Goal: Information Seeking & Learning: Learn about a topic

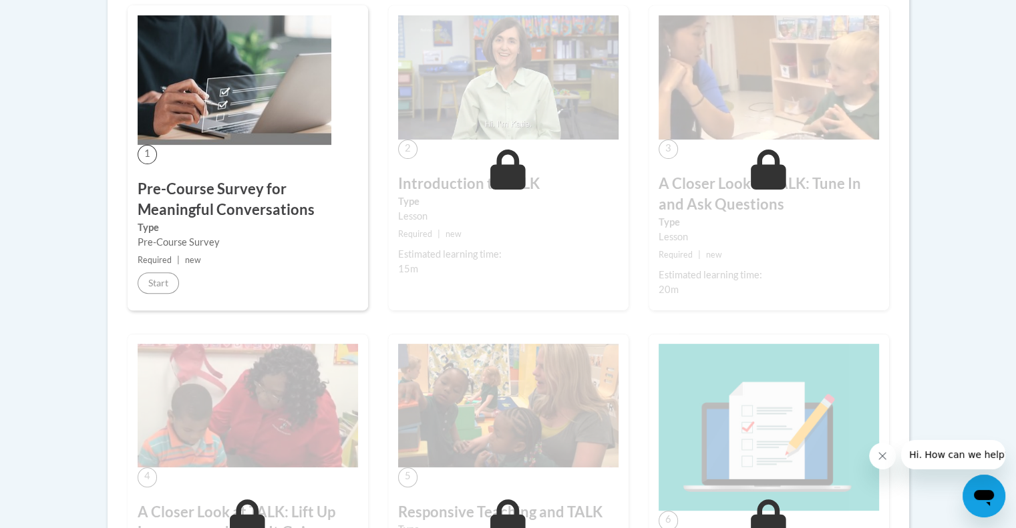
scroll to position [334, 0]
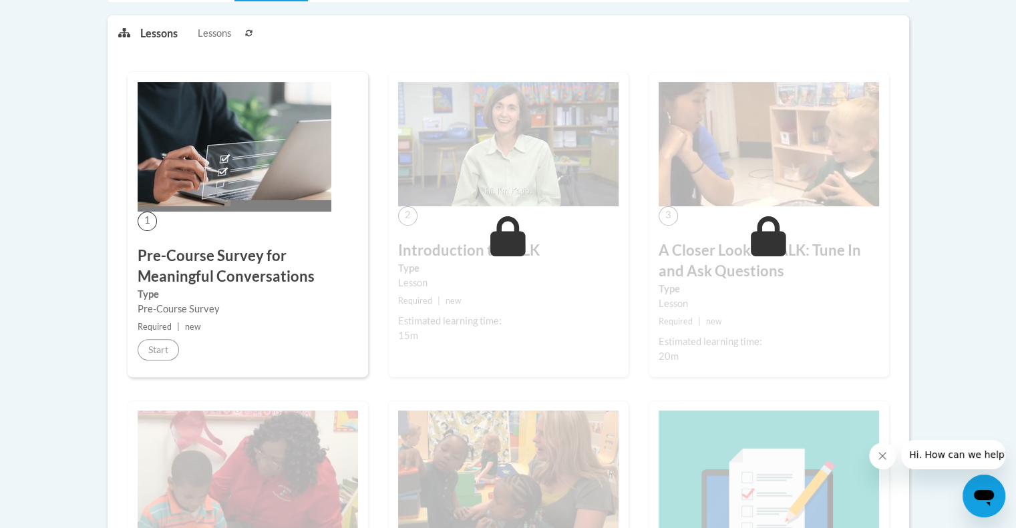
click at [214, 218] on div "1 Pre-Course Survey for Meaningful Conversations Type Pre-Course Survey Require…" at bounding box center [248, 224] width 240 height 305
click at [196, 188] on img at bounding box center [235, 147] width 194 height 130
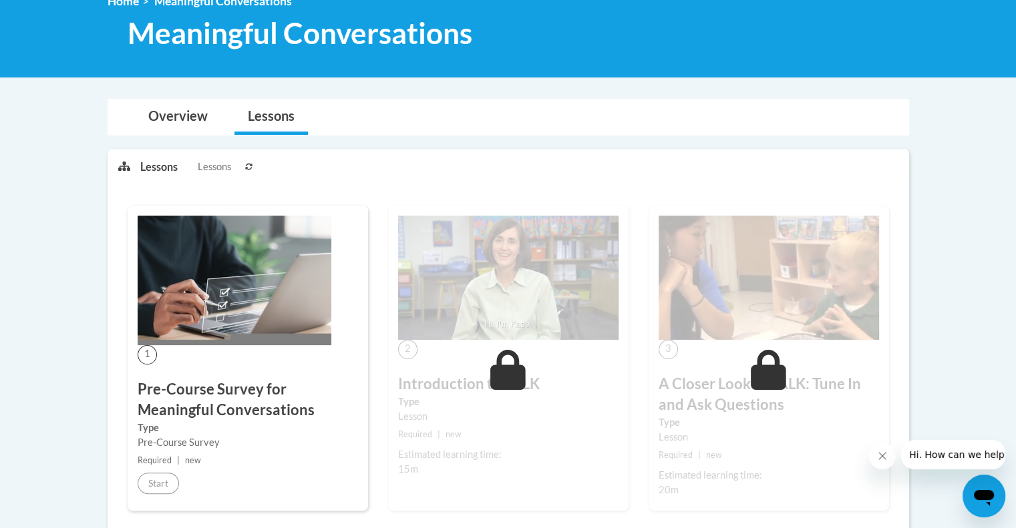
scroll to position [134, 0]
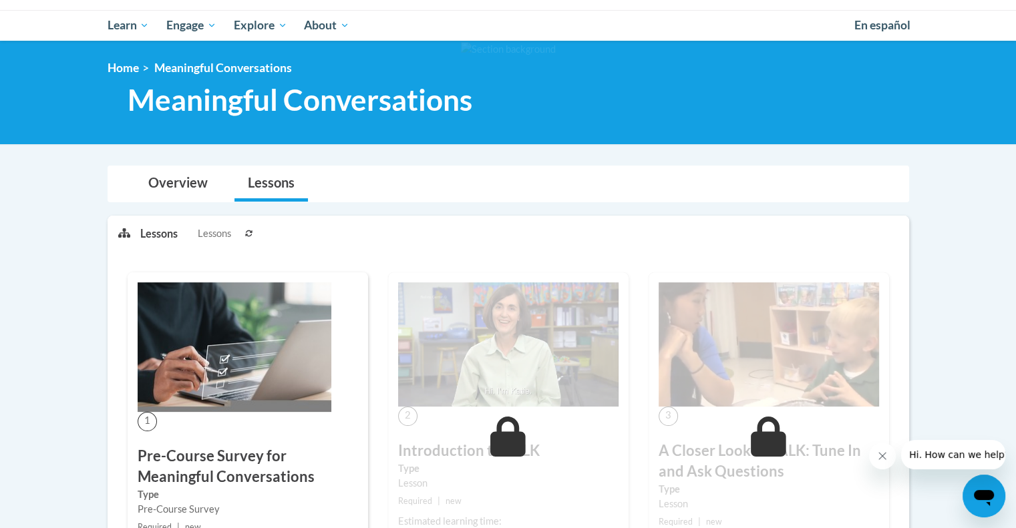
click at [220, 237] on span "Lessons" at bounding box center [214, 233] width 33 height 15
click at [250, 230] on icon at bounding box center [249, 234] width 8 height 8
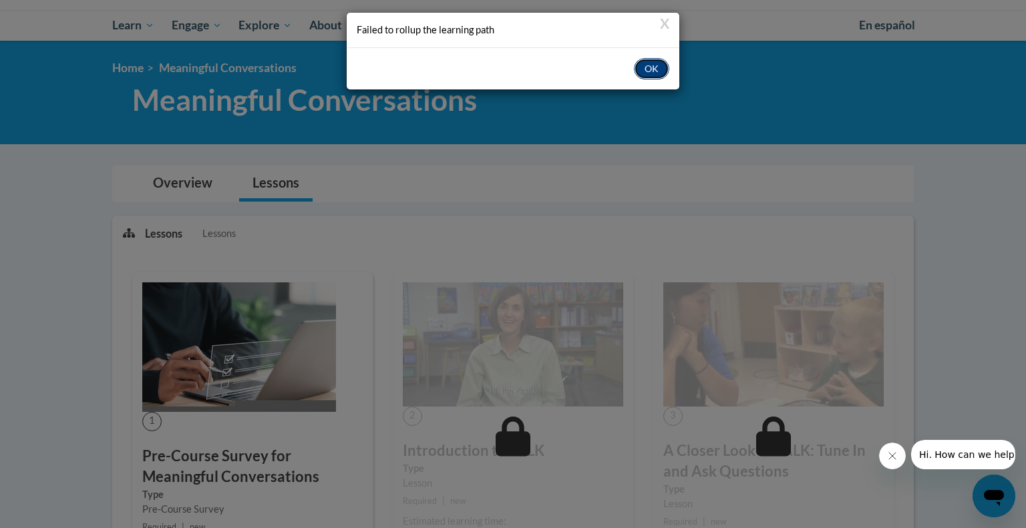
click at [654, 69] on button "OK" at bounding box center [651, 68] width 35 height 21
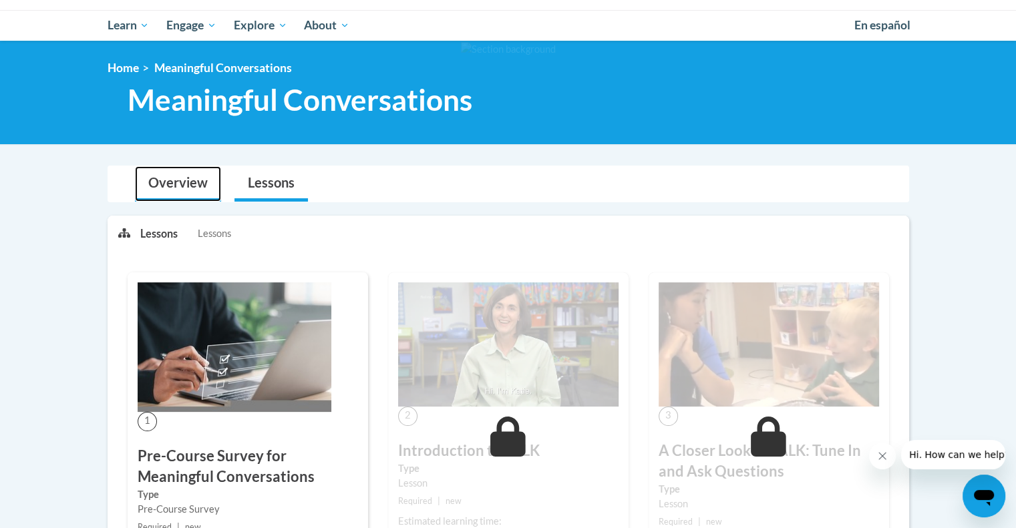
click at [206, 182] on link "Overview" at bounding box center [178, 183] width 86 height 35
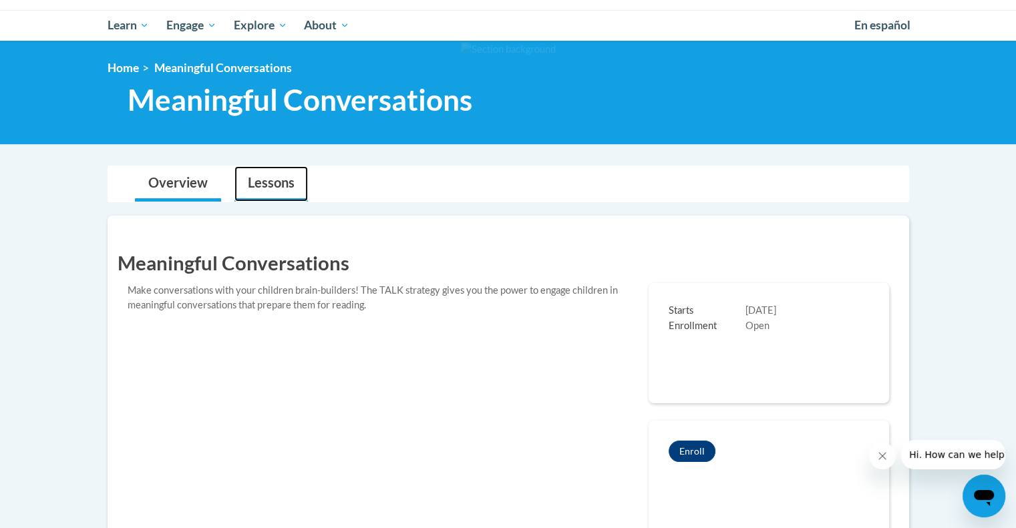
click at [268, 176] on link "Lessons" at bounding box center [270, 183] width 73 height 35
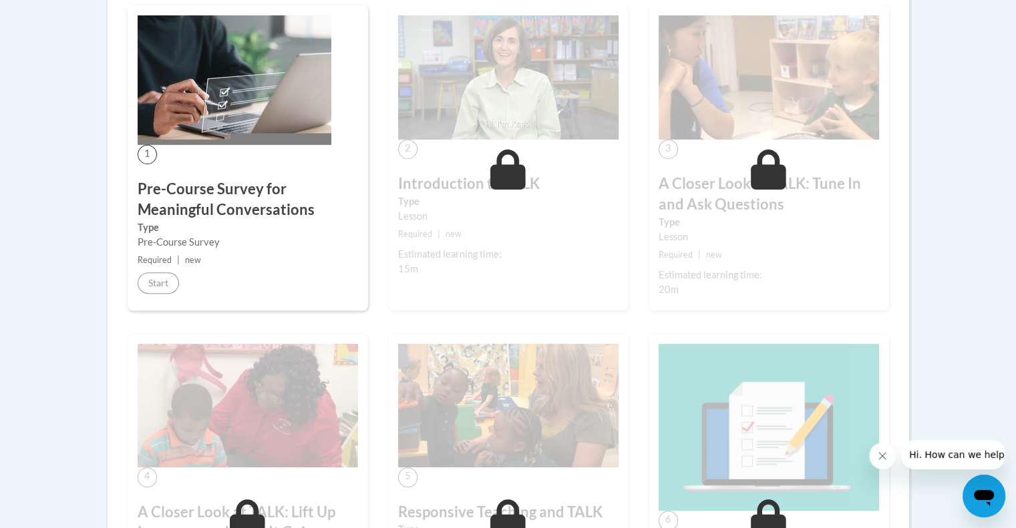
scroll to position [668, 0]
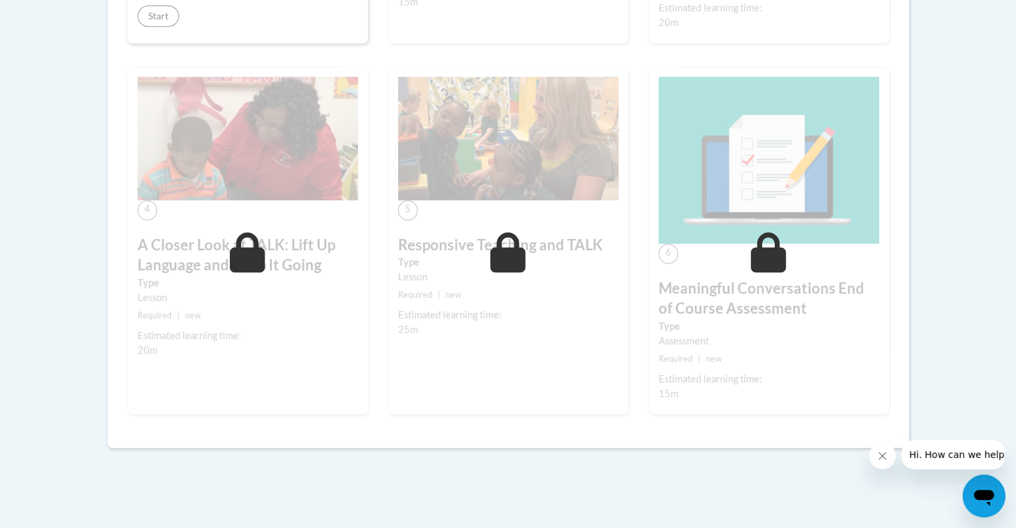
click at [888, 461] on button "Close message from company" at bounding box center [882, 456] width 27 height 27
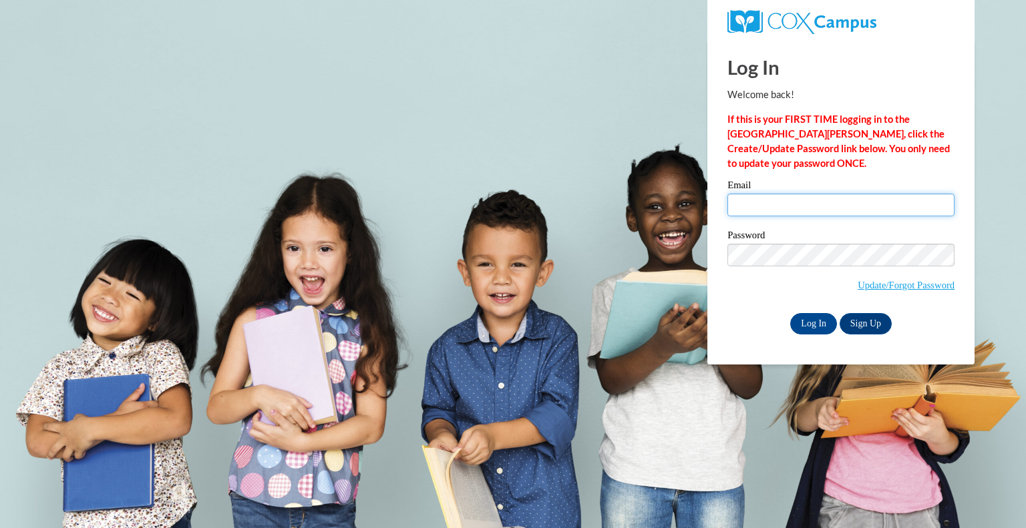
click at [828, 201] on input "Email" at bounding box center [840, 205] width 227 height 23
type input "lkusch@kusd.edu"
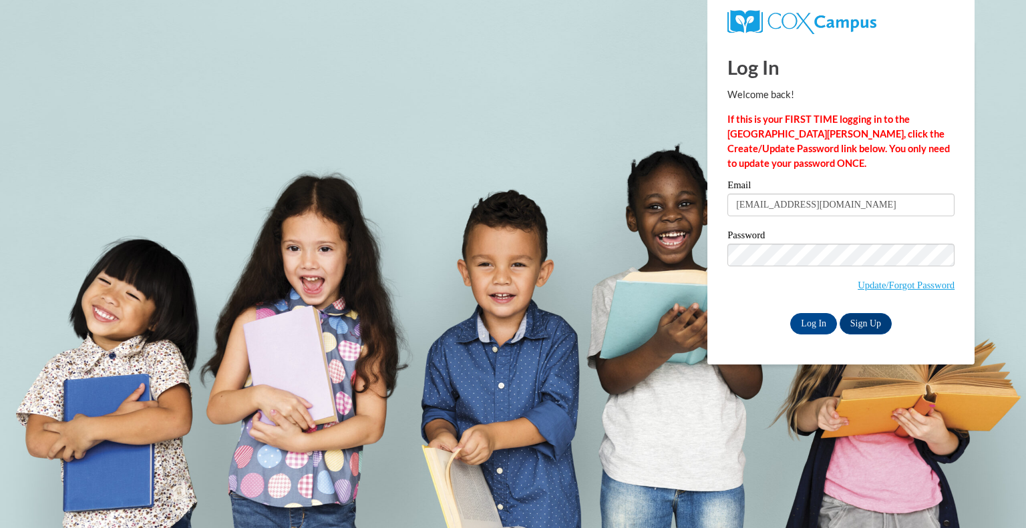
click at [813, 308] on div "Password Update/Forgot Password" at bounding box center [840, 269] width 227 height 79
click at [813, 315] on input "Log In" at bounding box center [813, 323] width 47 height 21
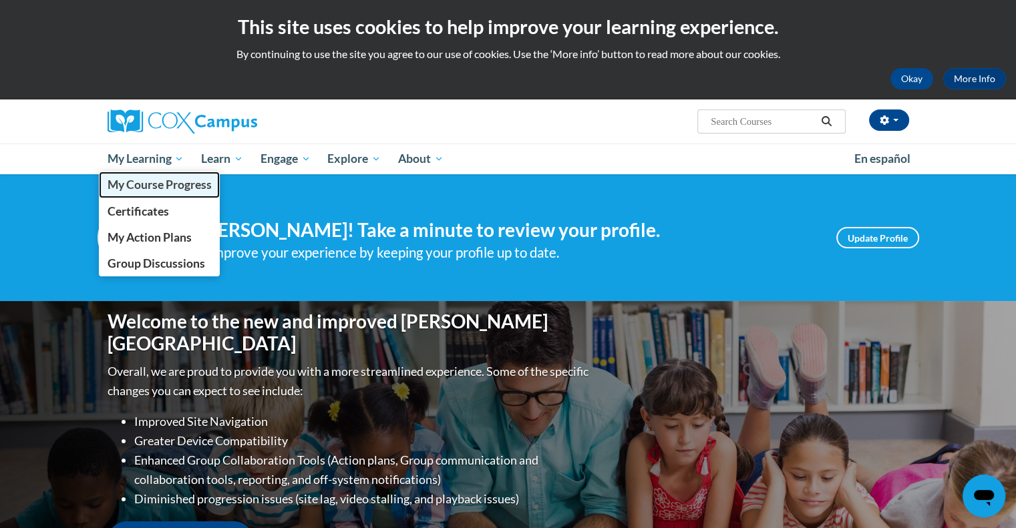
click at [164, 189] on span "My Course Progress" at bounding box center [159, 185] width 104 height 14
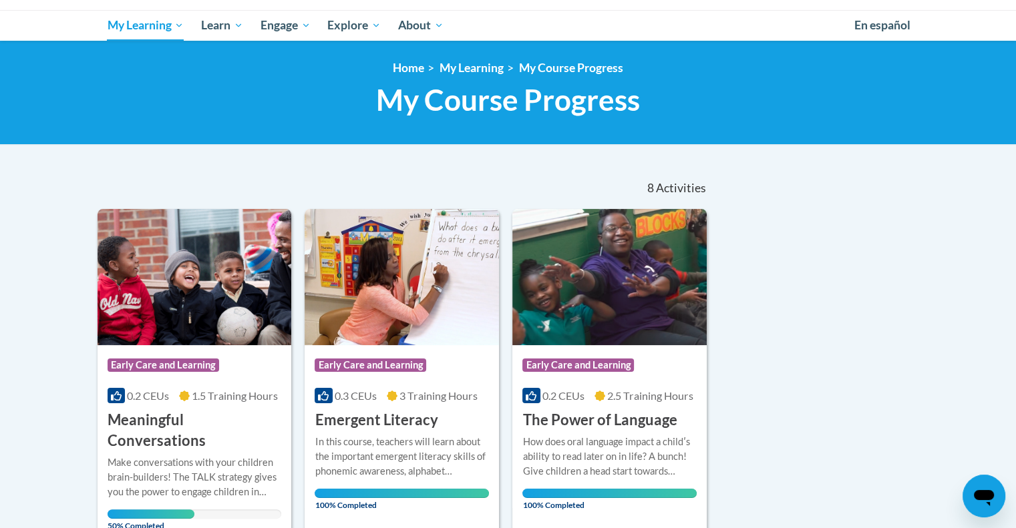
scroll to position [267, 0]
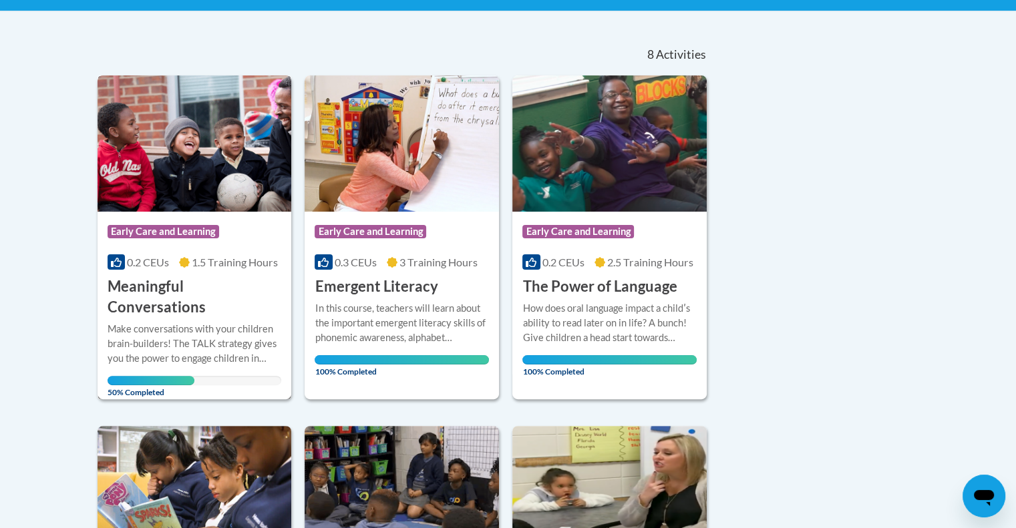
click at [236, 322] on div "Make conversations with your children brain-builders! The TALK strategy gives y…" at bounding box center [195, 344] width 174 height 44
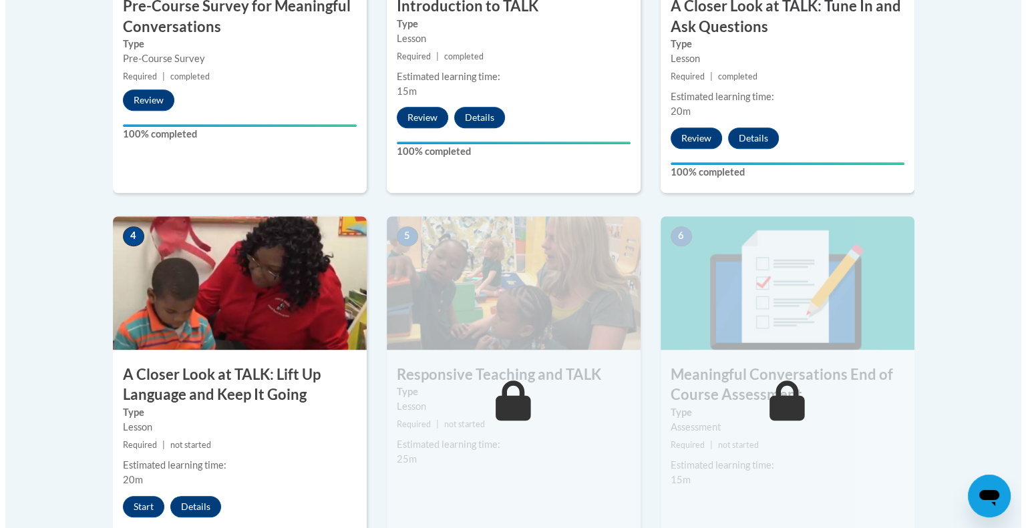
scroll to position [668, 0]
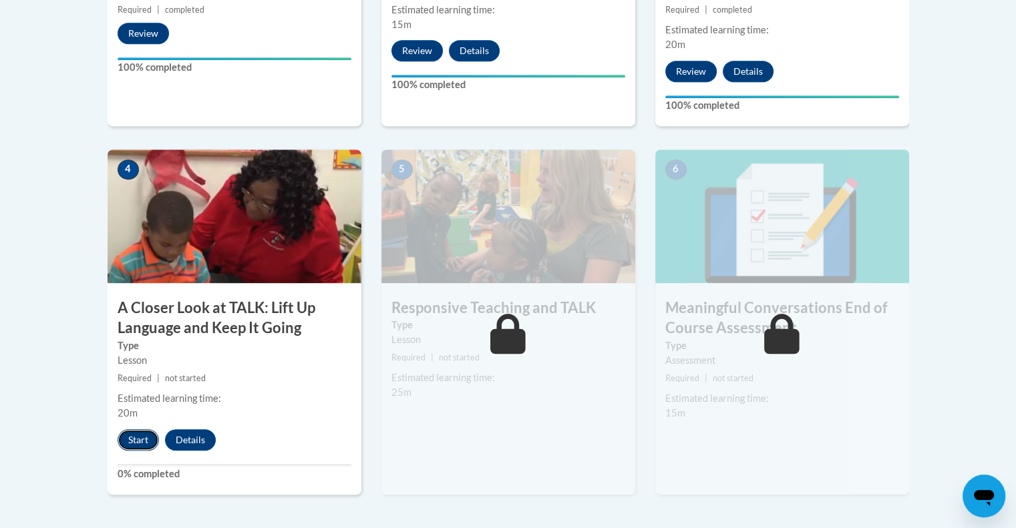
click at [148, 437] on button "Start" at bounding box center [138, 439] width 41 height 21
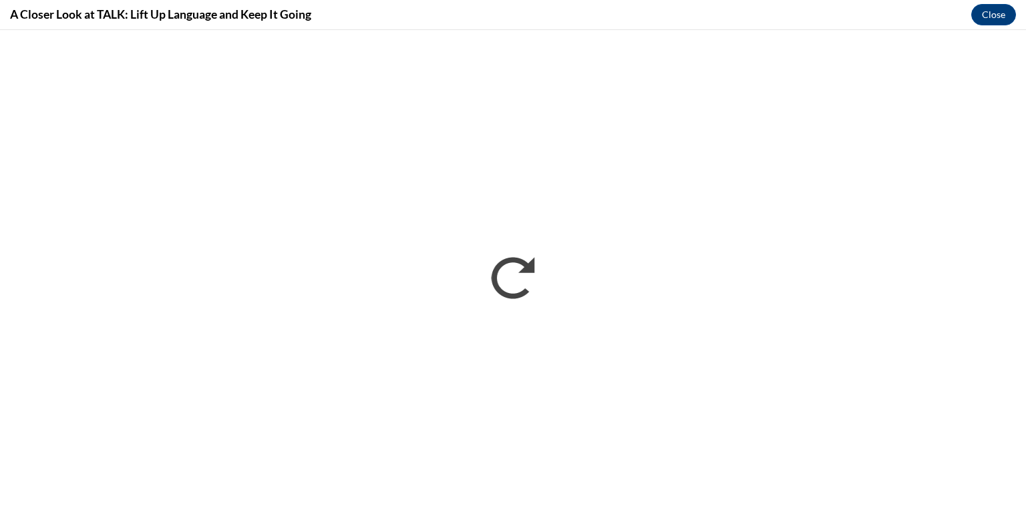
scroll to position [0, 0]
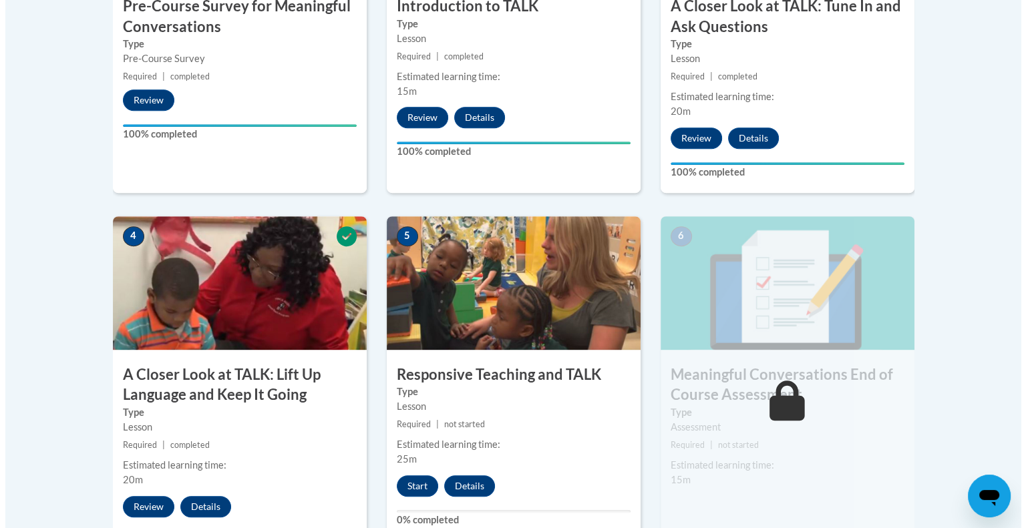
scroll to position [735, 0]
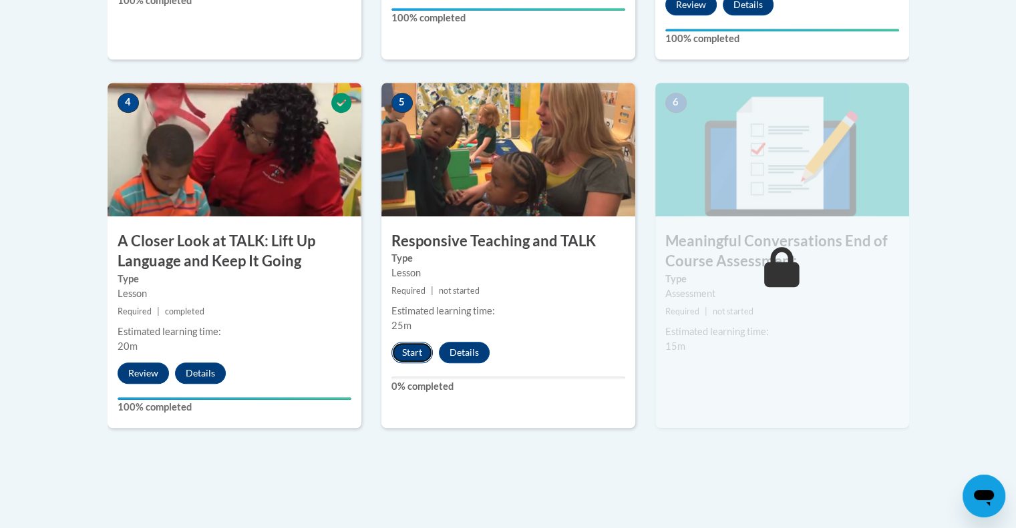
click at [422, 355] on button "Start" at bounding box center [411, 352] width 41 height 21
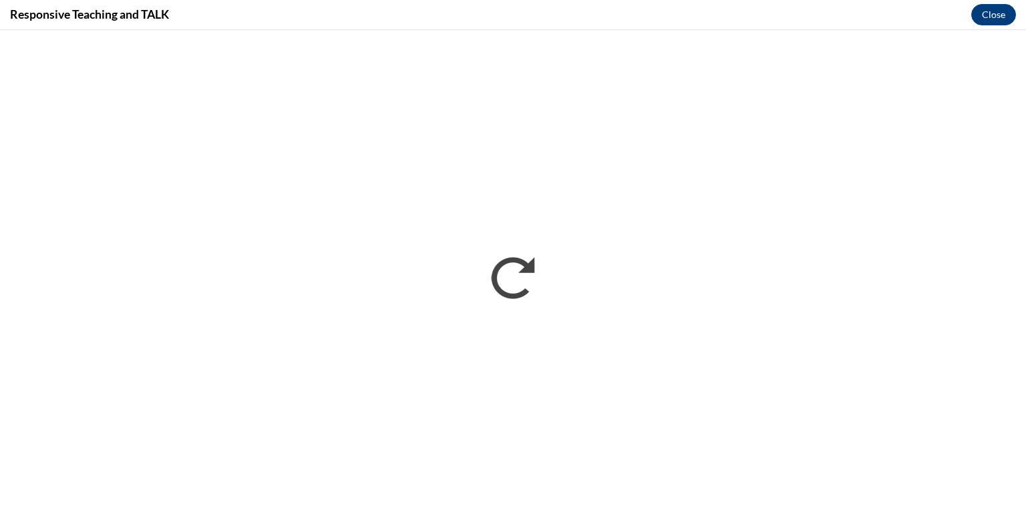
scroll to position [0, 0]
